Goal: Navigation & Orientation: Find specific page/section

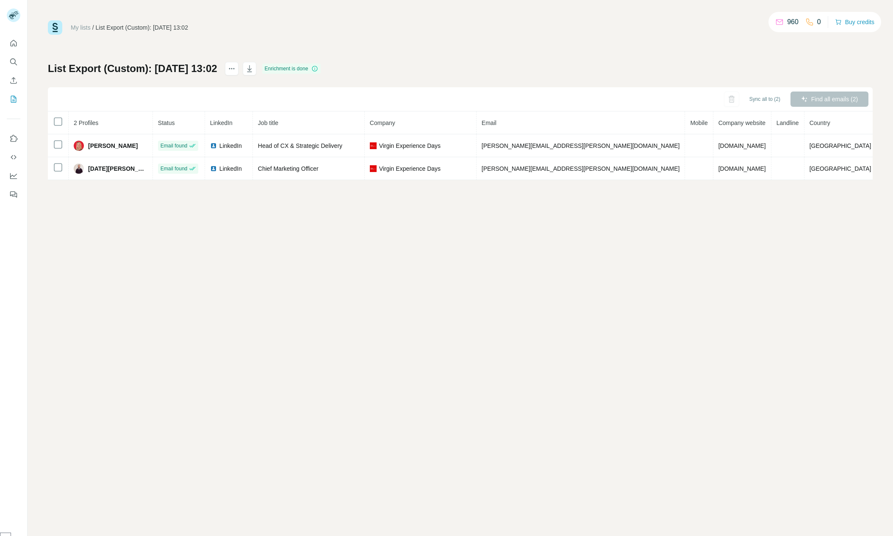
scroll to position [969, 0]
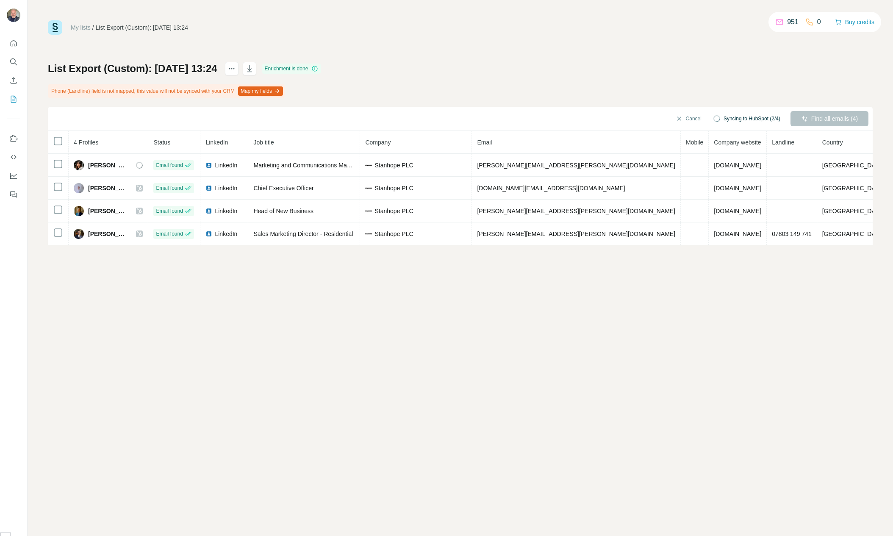
scroll to position [969, 0]
